Goal: Navigation & Orientation: Find specific page/section

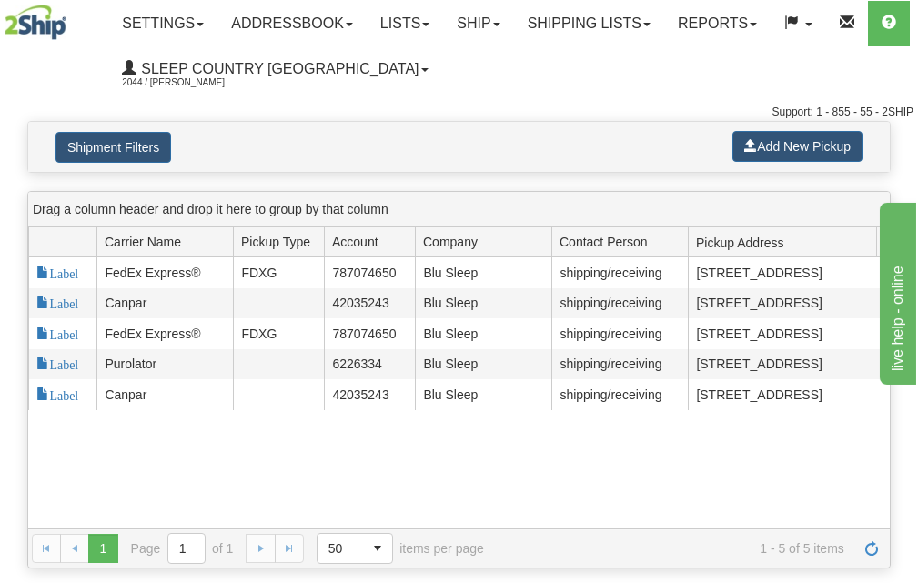
click at [170, 308] on td "Canpar" at bounding box center [164, 303] width 136 height 31
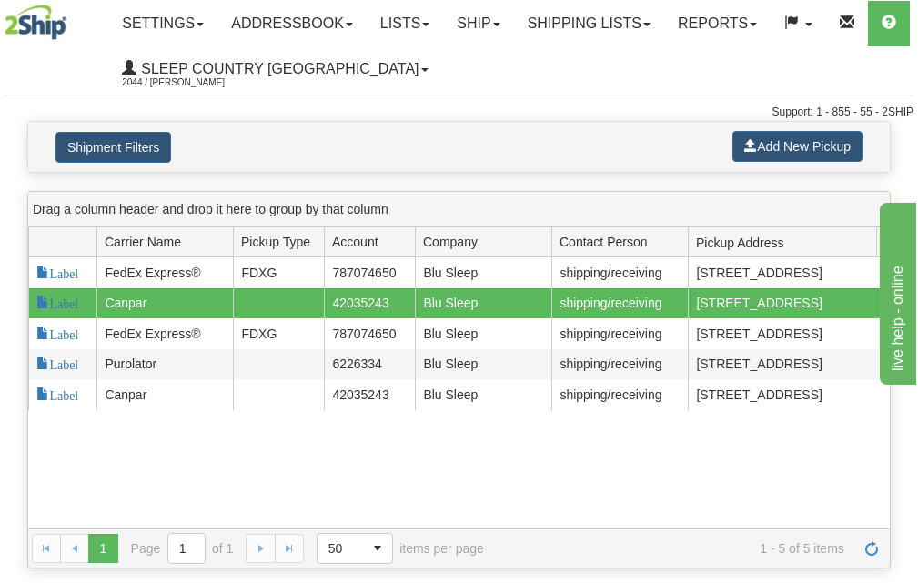
click at [170, 308] on td "Canpar" at bounding box center [164, 303] width 136 height 31
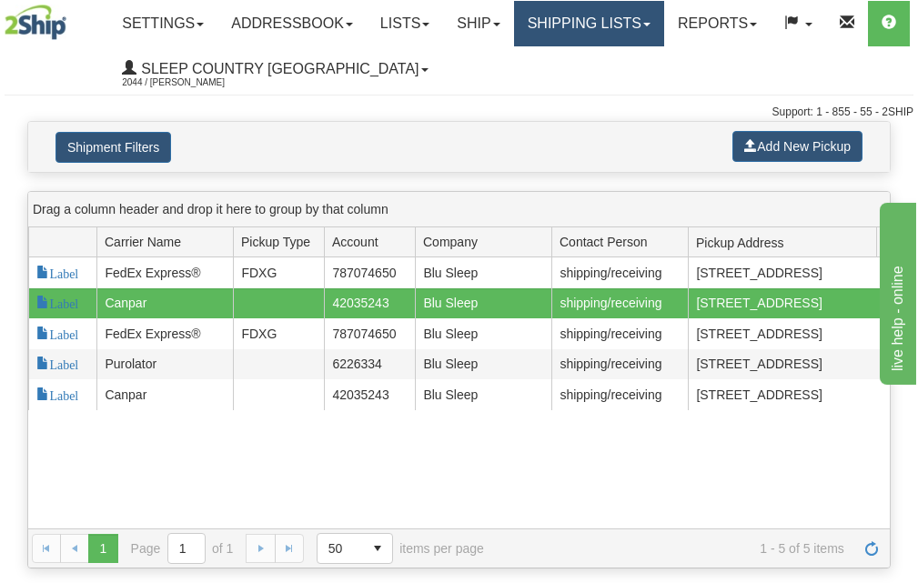
click at [646, 26] on link "Shipping lists" at bounding box center [589, 23] width 150 height 45
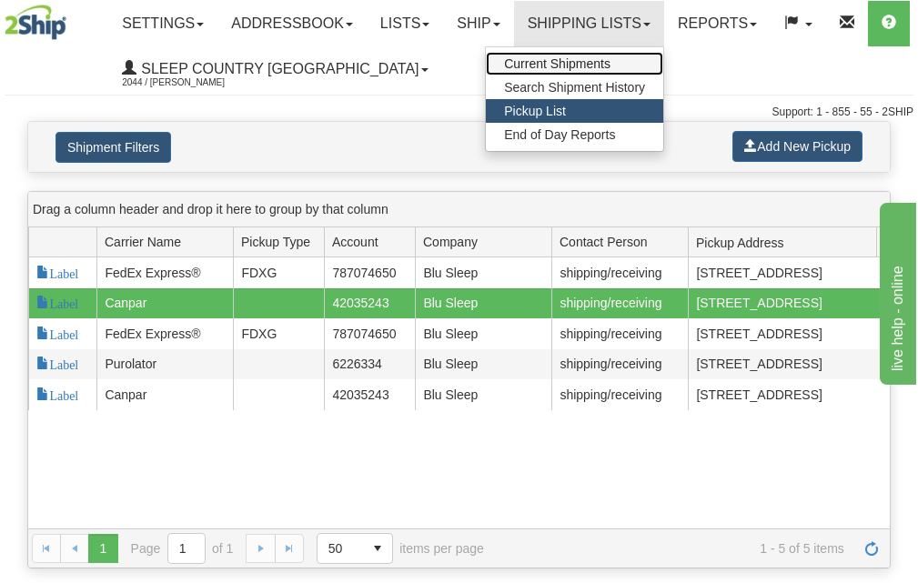
click at [604, 62] on span "Current Shipments" at bounding box center [557, 63] width 106 height 15
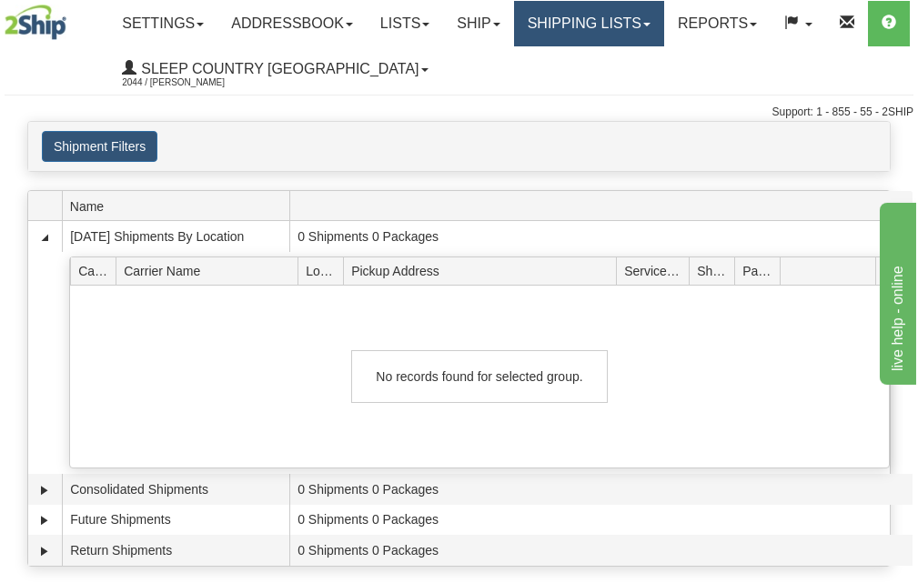
click at [664, 29] on link "Shipping lists" at bounding box center [589, 23] width 150 height 45
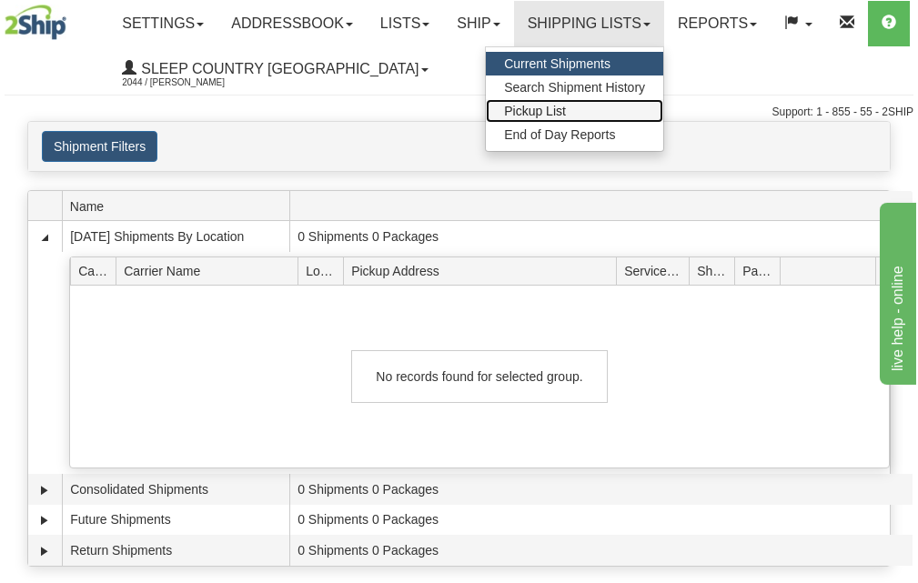
click at [566, 112] on span "Pickup List" at bounding box center [535, 111] width 62 height 15
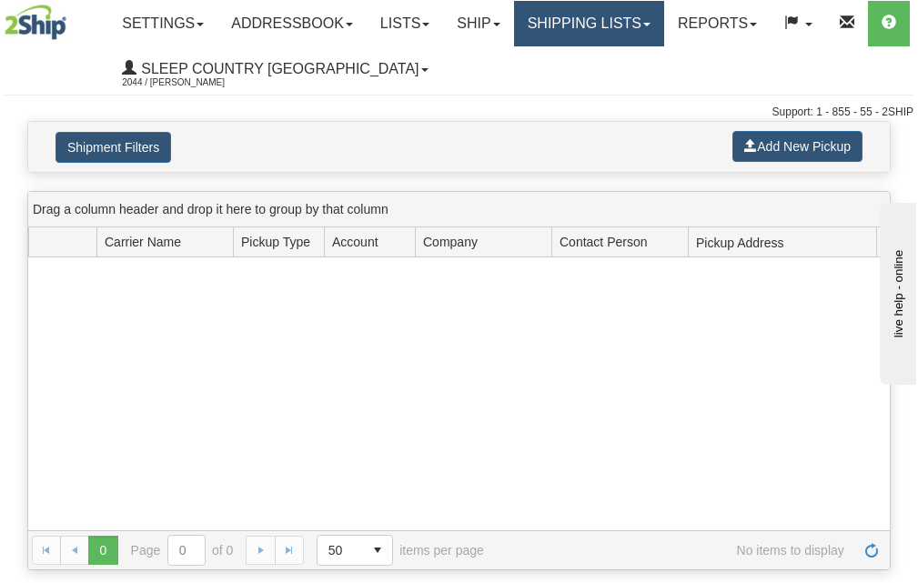
click at [664, 23] on link "Shipping lists" at bounding box center [589, 23] width 150 height 45
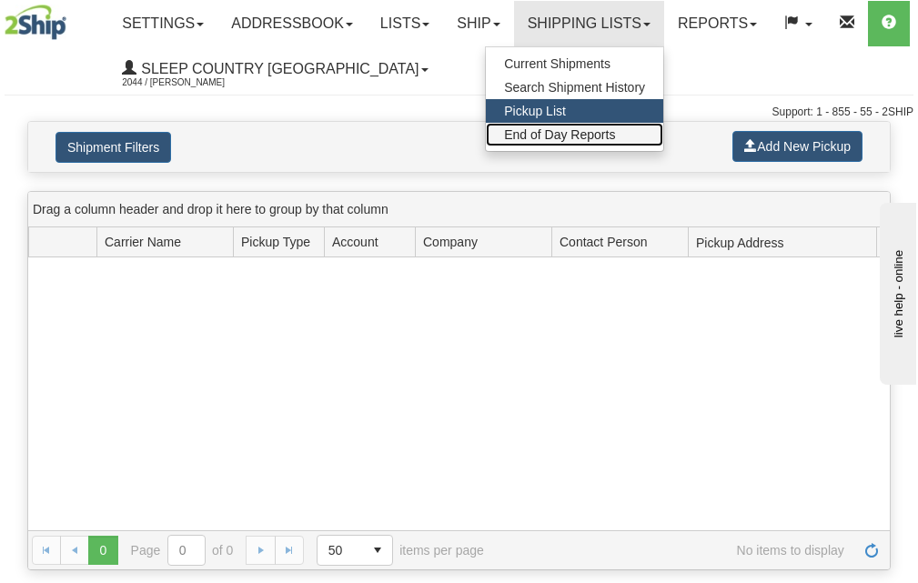
click at [604, 132] on span "End of Day Reports" at bounding box center [559, 134] width 111 height 15
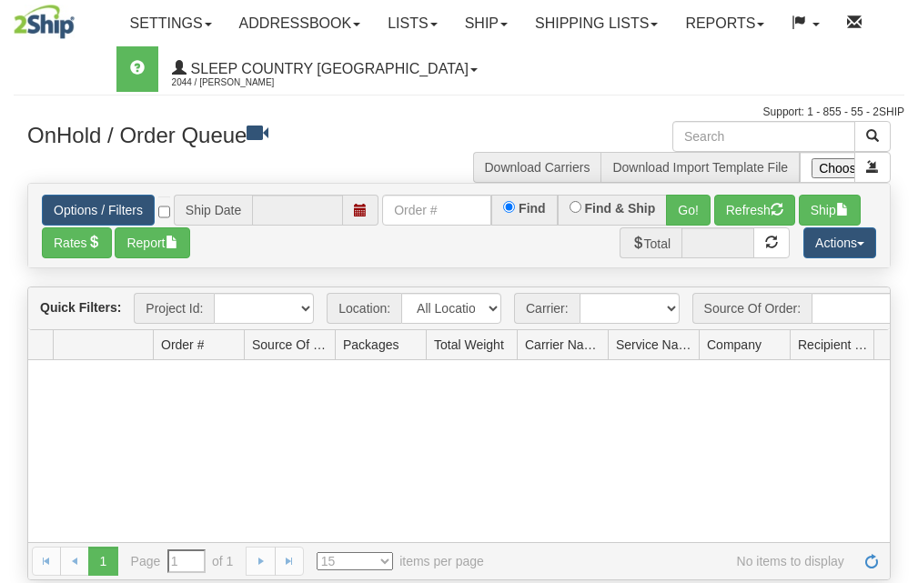
type input "[DATE]"
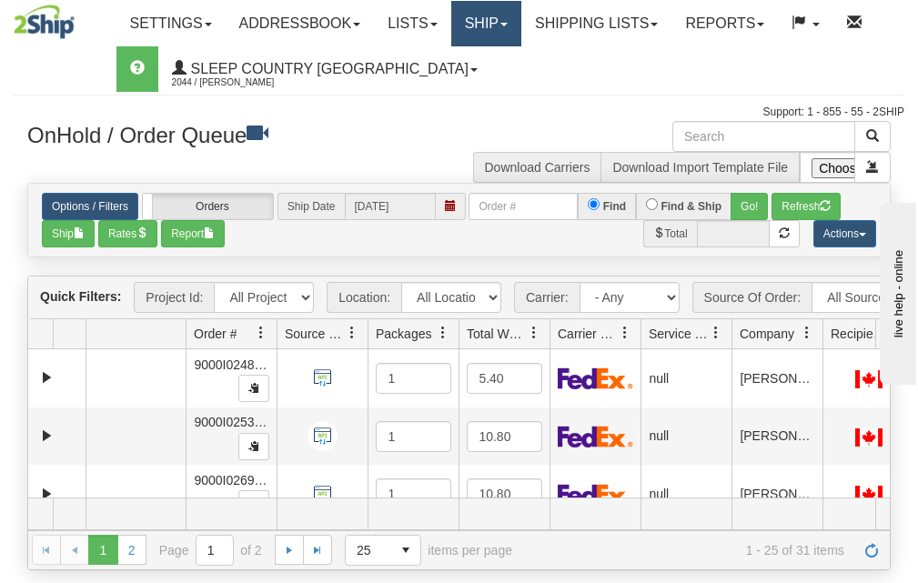
click at [516, 17] on link "Ship" at bounding box center [486, 23] width 70 height 45
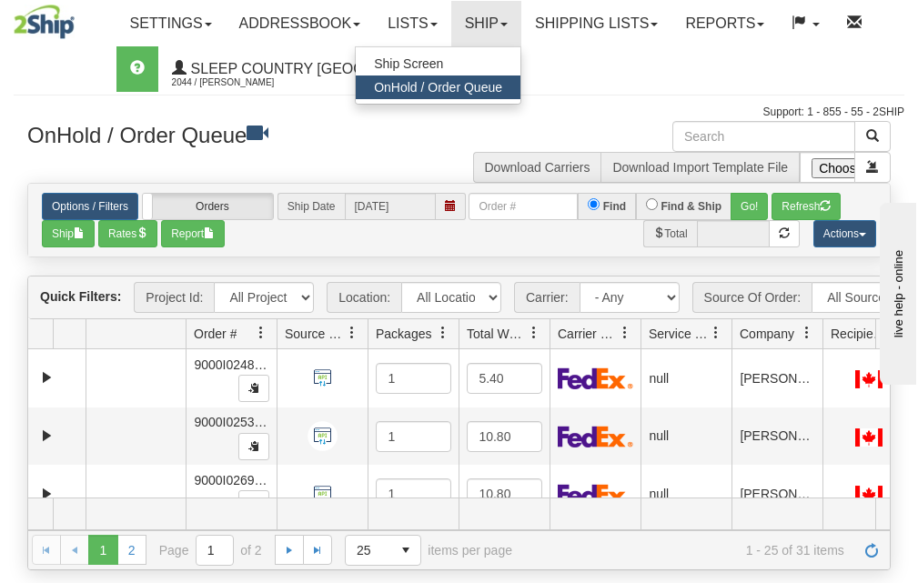
click at [470, 87] on span "OnHold / Order Queue" at bounding box center [438, 87] width 128 height 15
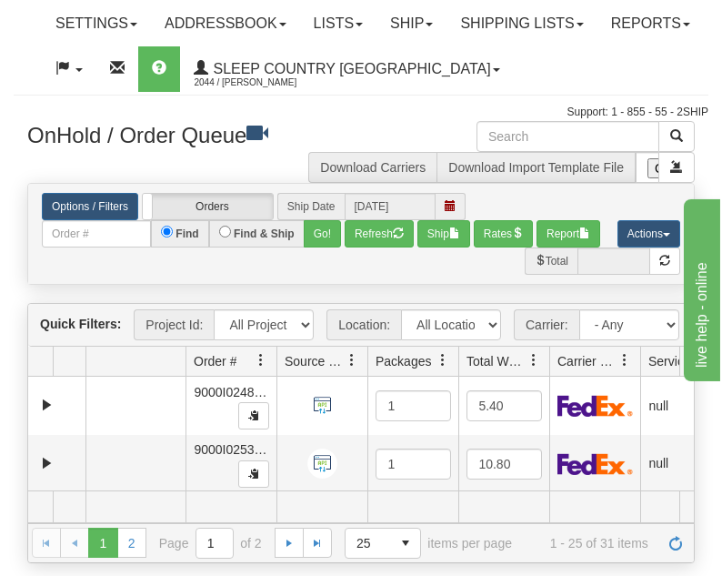
click at [3, 571] on div "Toggle navigation Settings Shipping Preferences Fields Preferences New" at bounding box center [361, 288] width 722 height 576
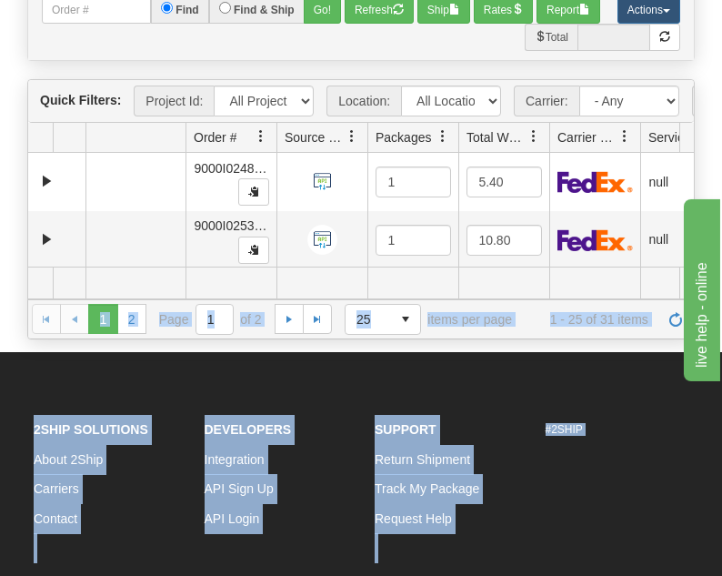
scroll to position [433, 0]
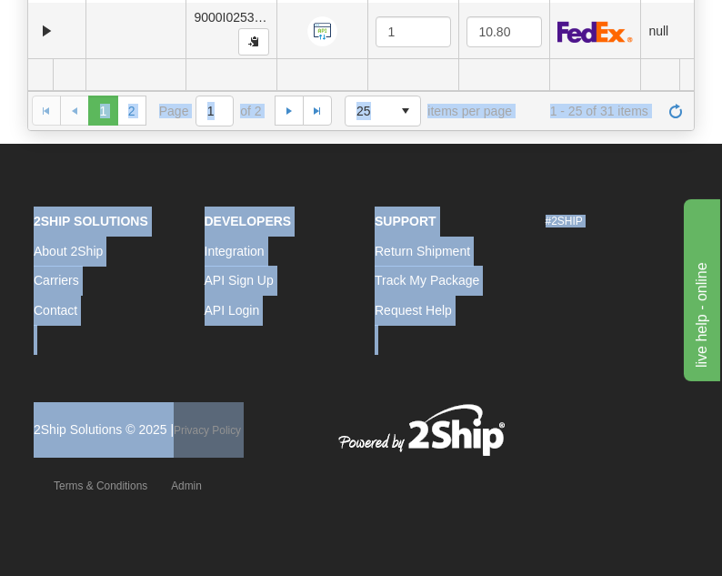
drag, startPoint x: 1, startPoint y: 570, endPoint x: -88, endPoint y: 611, distance: 97.7
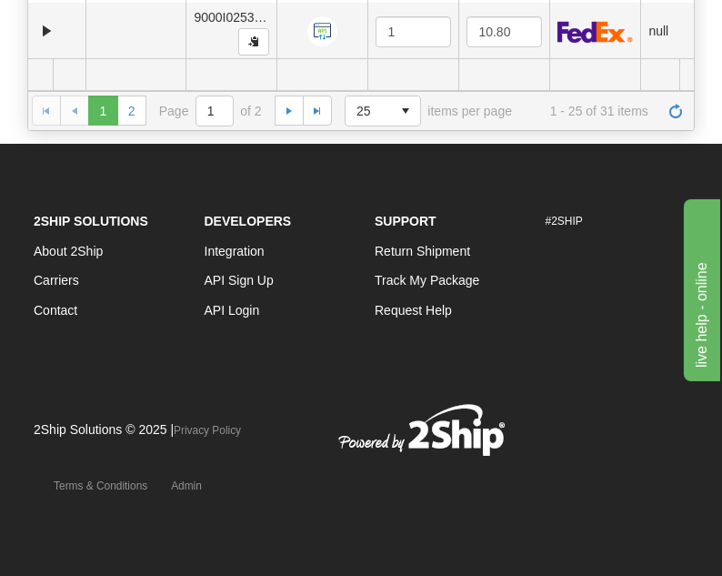
click at [21, 543] on footer "2Ship Solutions About 2Ship Carriers Contact Developers Integration API Sign Up…" at bounding box center [361, 360] width 722 height 432
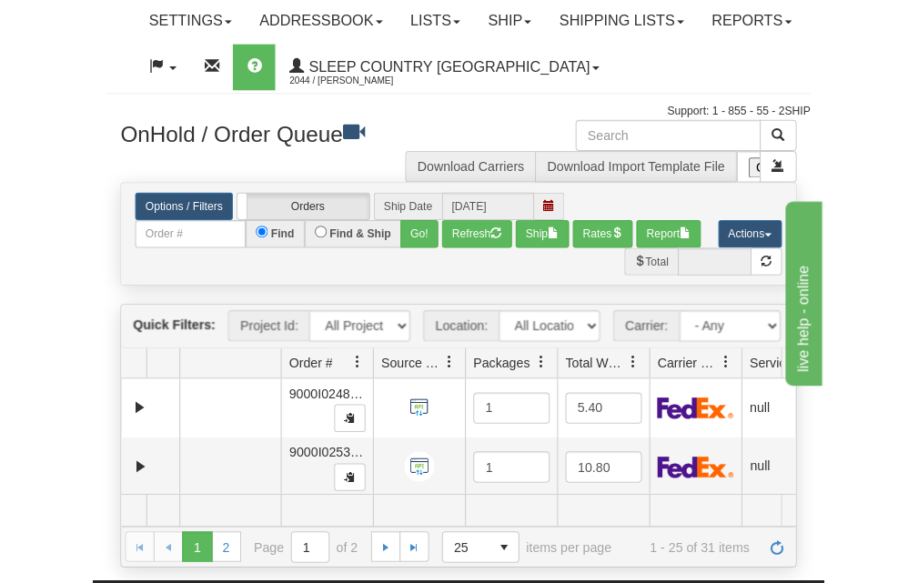
scroll to position [0, 0]
